Goal: Navigation & Orientation: Go to known website

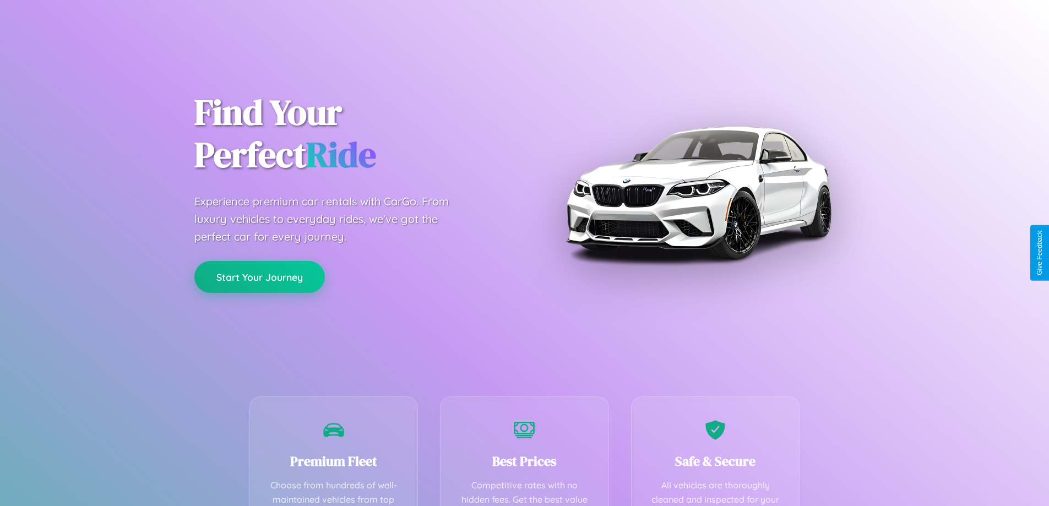
click at [259, 276] on button "Start Your Journey" at bounding box center [259, 277] width 130 height 32
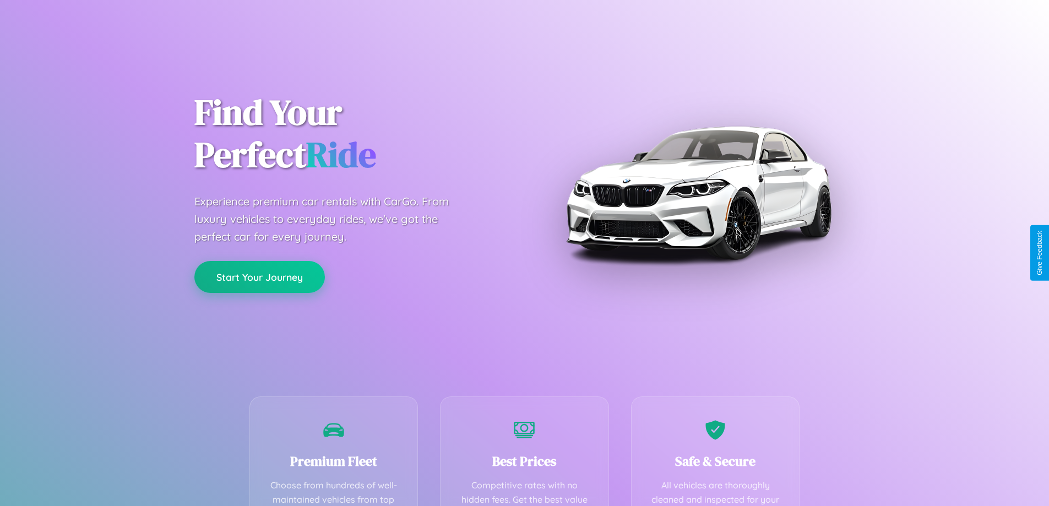
click at [259, 276] on button "Start Your Journey" at bounding box center [259, 277] width 130 height 32
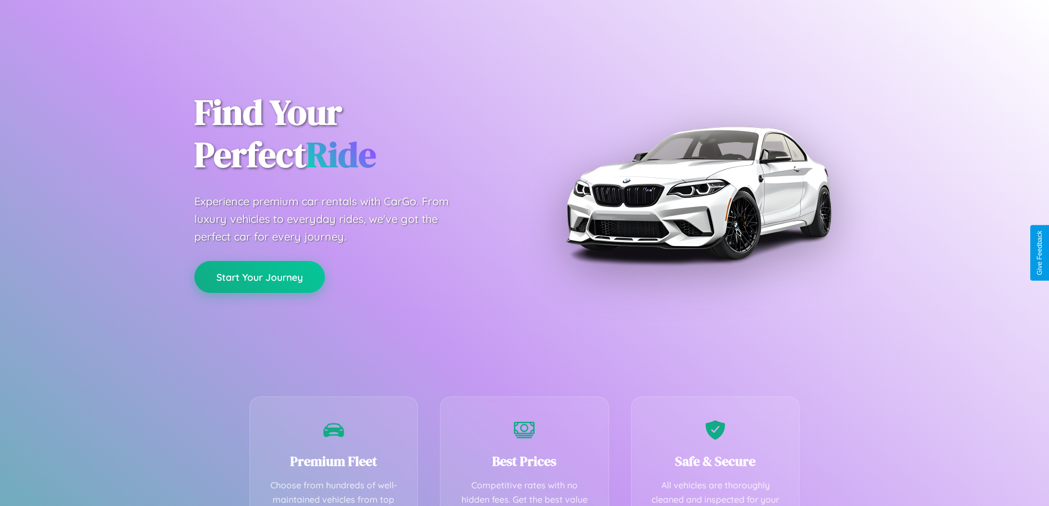
click at [259, 276] on button "Start Your Journey" at bounding box center [259, 277] width 130 height 32
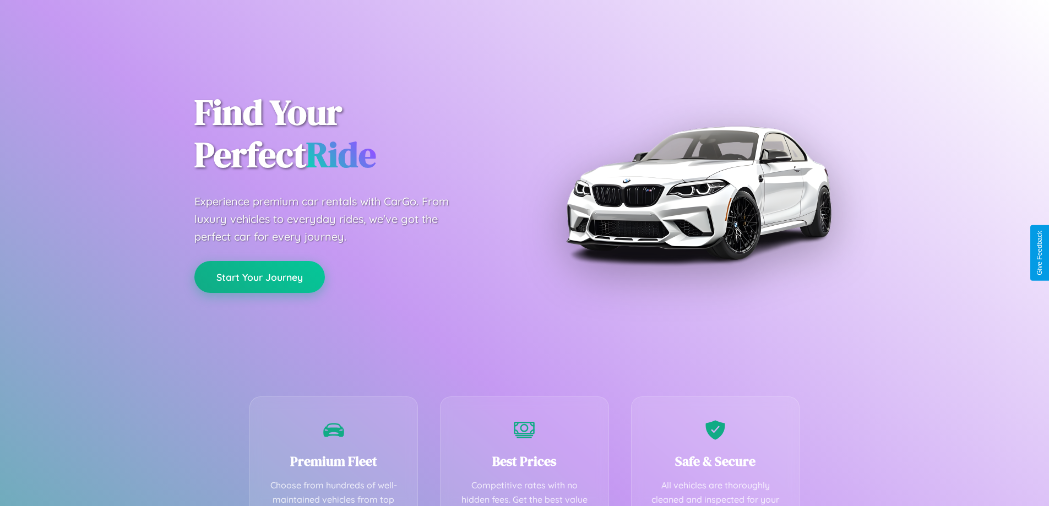
click at [259, 276] on button "Start Your Journey" at bounding box center [259, 277] width 130 height 32
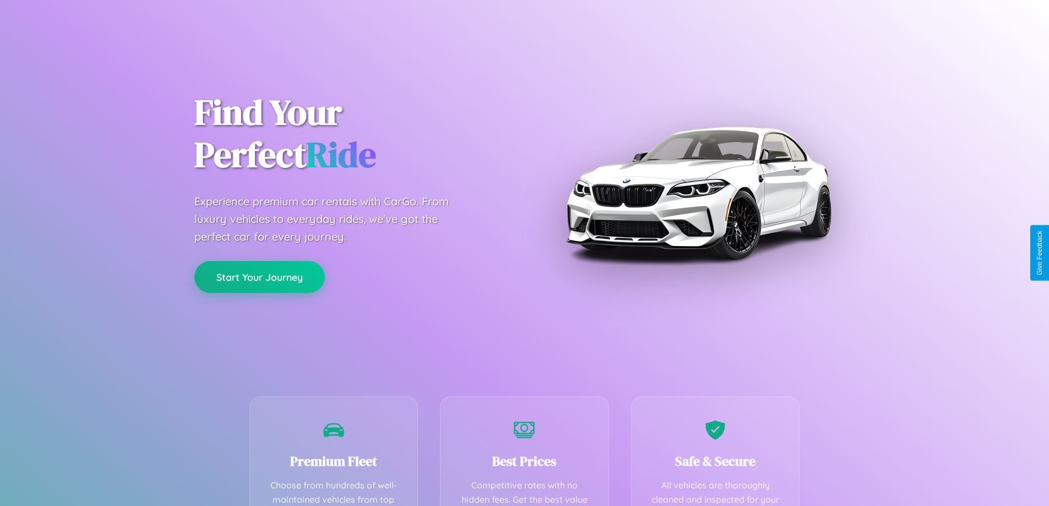
click at [259, 276] on button "Start Your Journey" at bounding box center [259, 277] width 130 height 32
